Goal: Task Accomplishment & Management: Complete application form

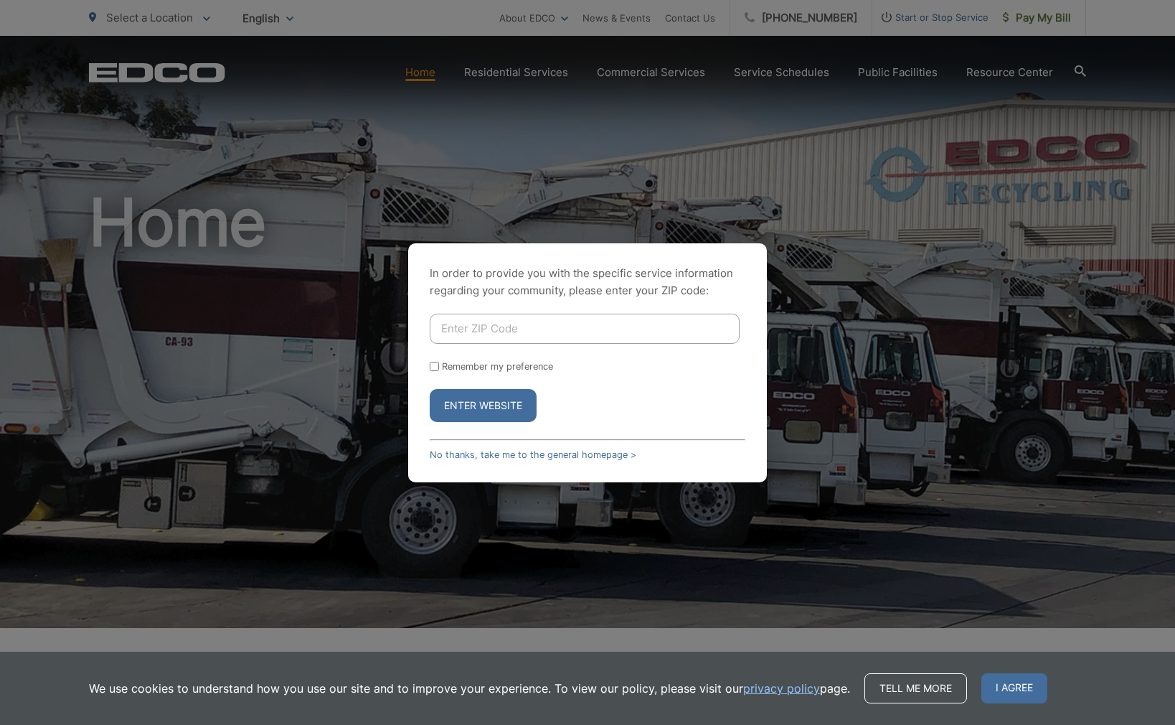
click at [508, 326] on input "Enter ZIP Code" at bounding box center [585, 329] width 310 height 30
type input "92120"
drag, startPoint x: 649, startPoint y: 381, endPoint x: 642, endPoint y: 387, distance: 9.7
click at [649, 381] on form "92120 Remember my preference Enter Website" at bounding box center [588, 368] width 316 height 108
click at [504, 411] on button "Enter Website" at bounding box center [483, 405] width 107 height 33
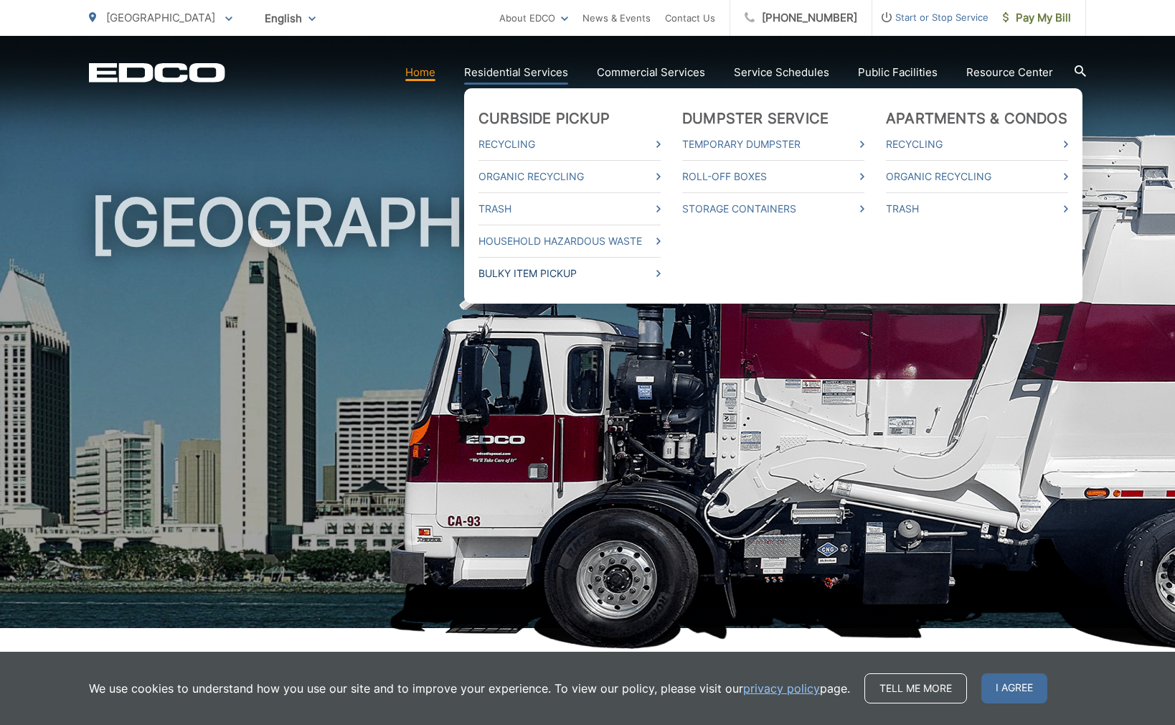
click at [525, 273] on link "Bulky Item Pickup" at bounding box center [570, 273] width 182 height 17
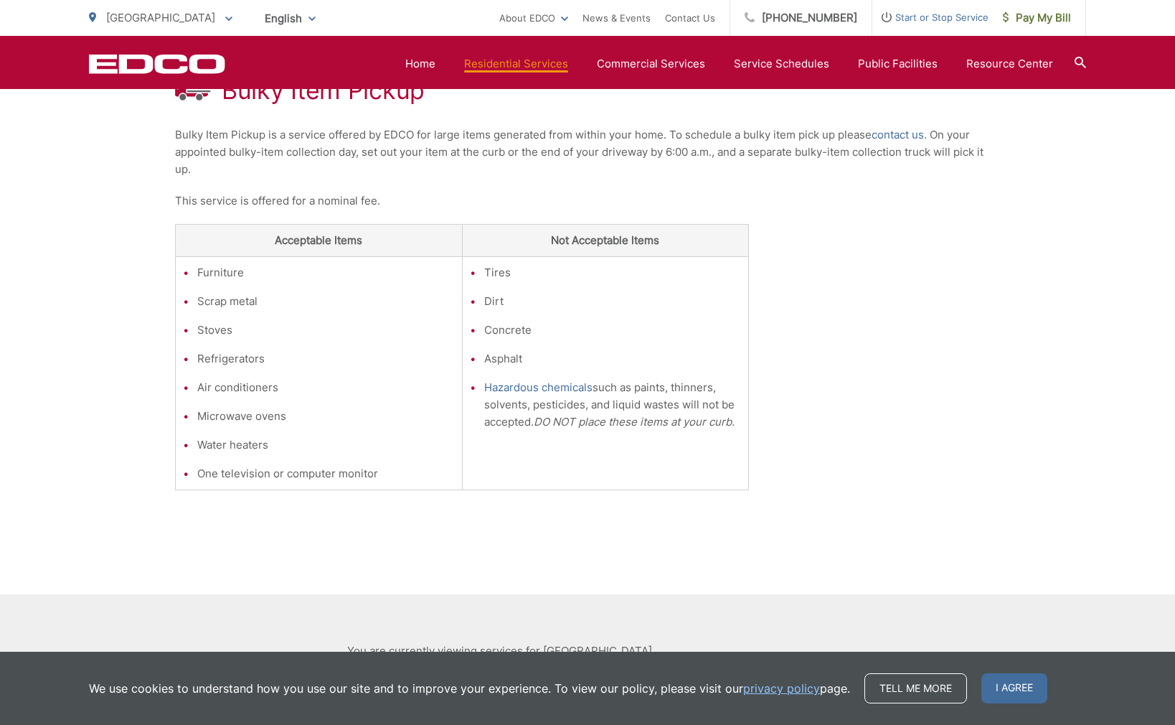
scroll to position [296, 0]
click at [897, 133] on link "contact us" at bounding box center [898, 135] width 52 height 17
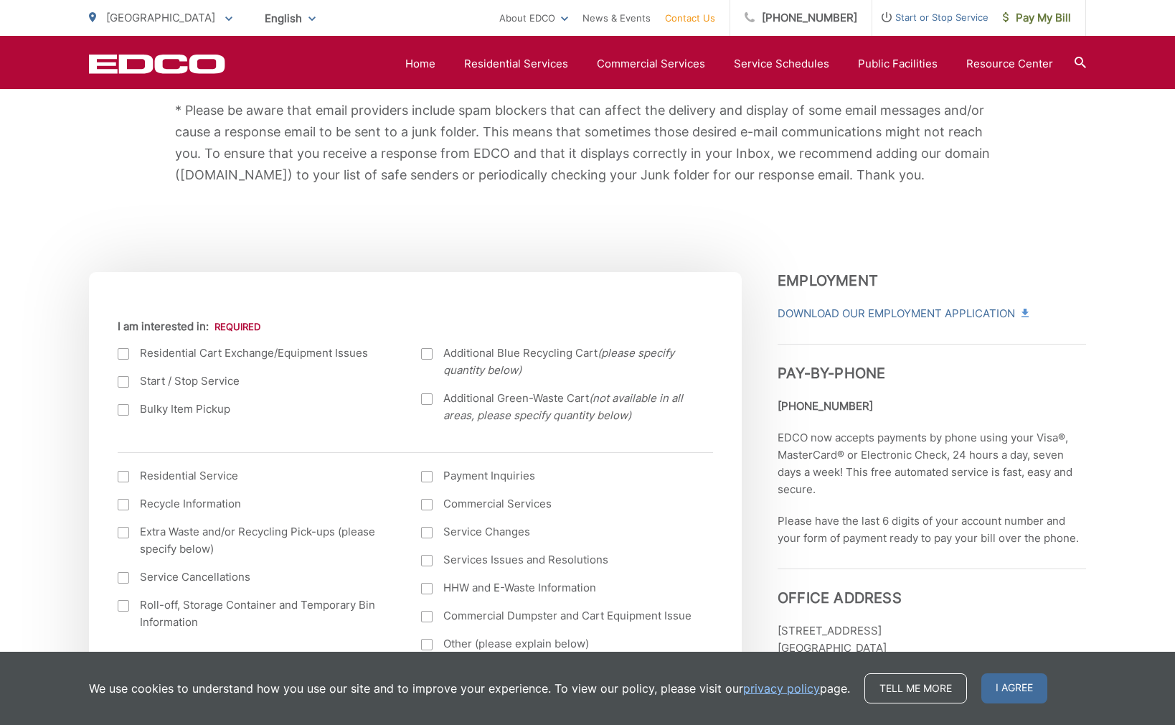
scroll to position [355, 0]
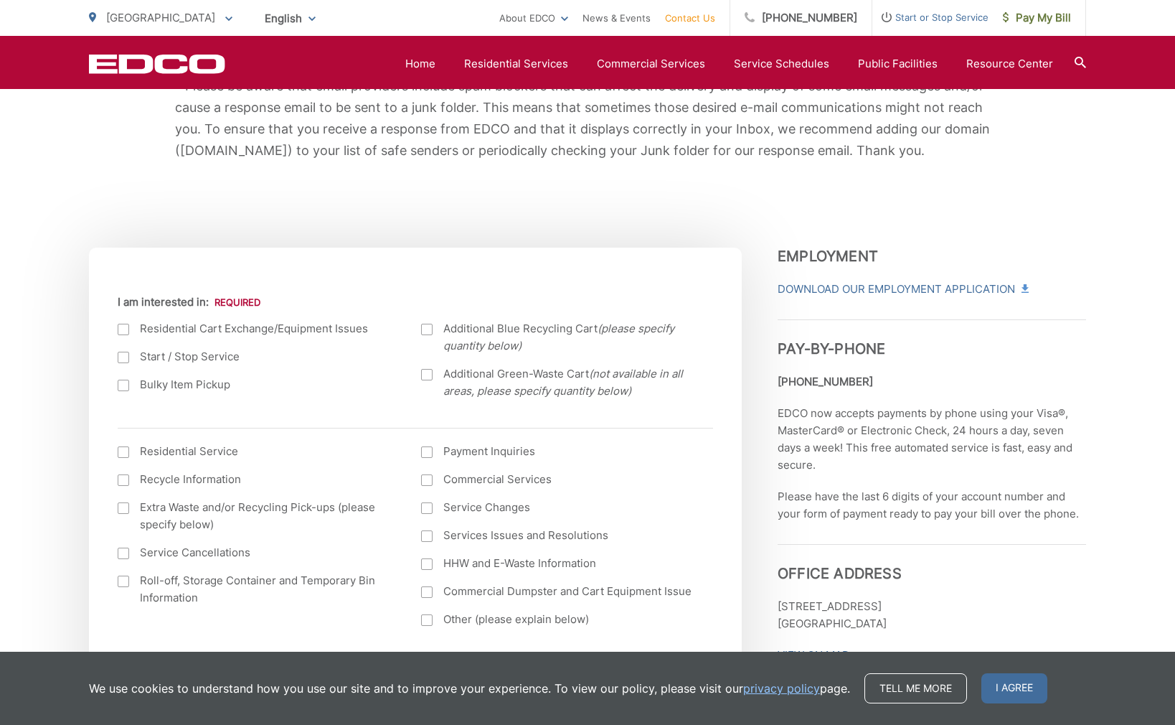
click at [123, 386] on div at bounding box center [123, 385] width 11 height 11
click at [0, 0] on input "Bulky Item Pickup" at bounding box center [0, 0] width 0 height 0
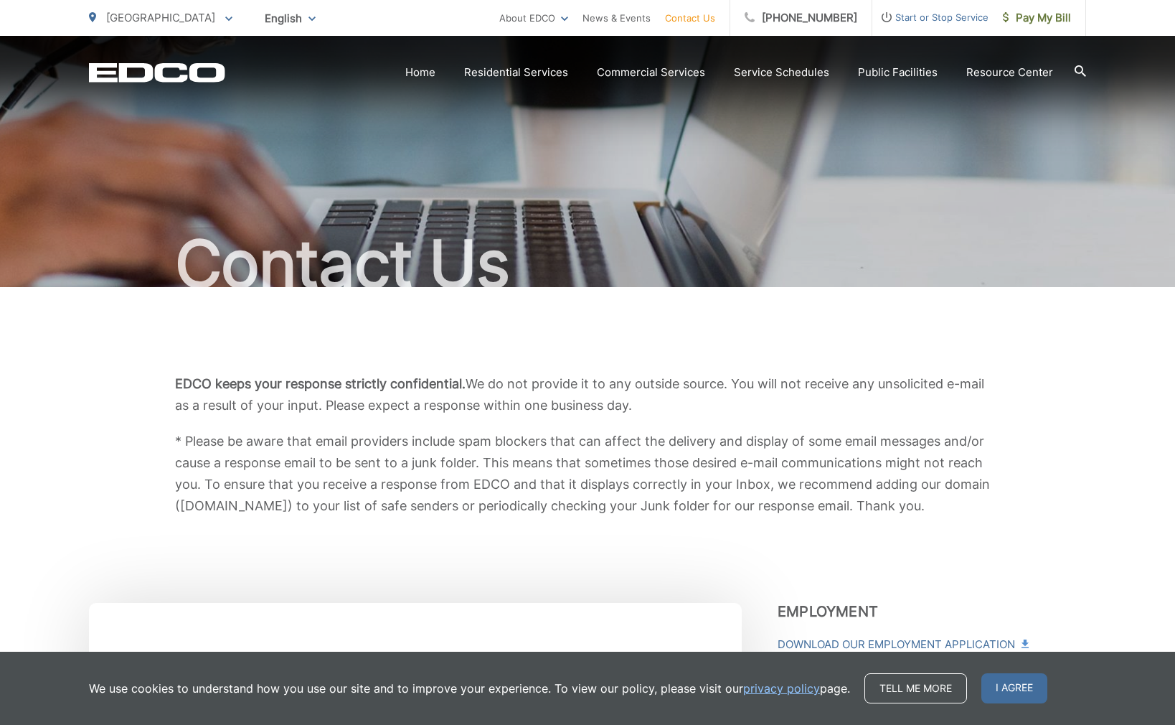
scroll to position [0, 0]
